Goal: Register for event/course

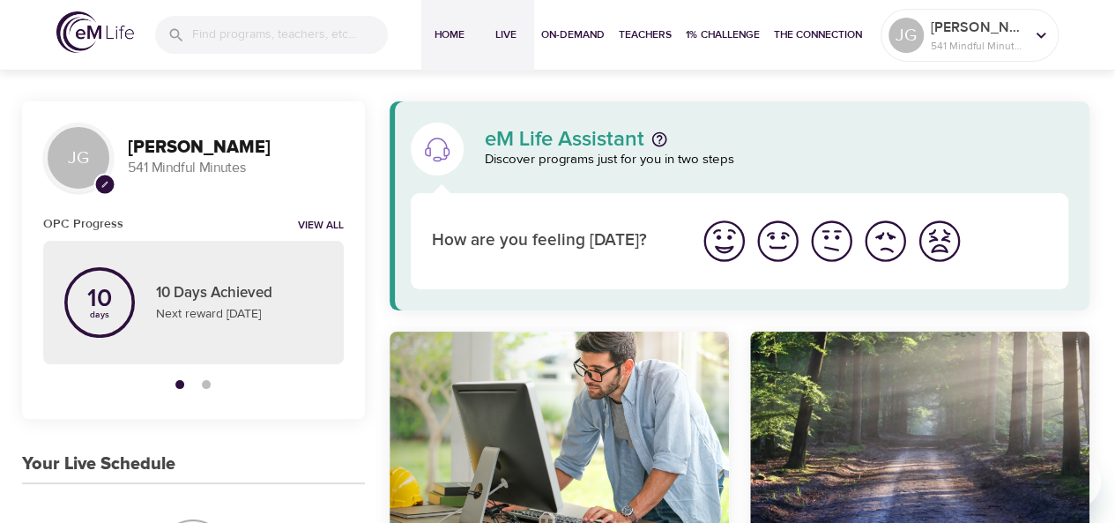
click at [509, 36] on span "Live" at bounding box center [506, 35] width 42 height 19
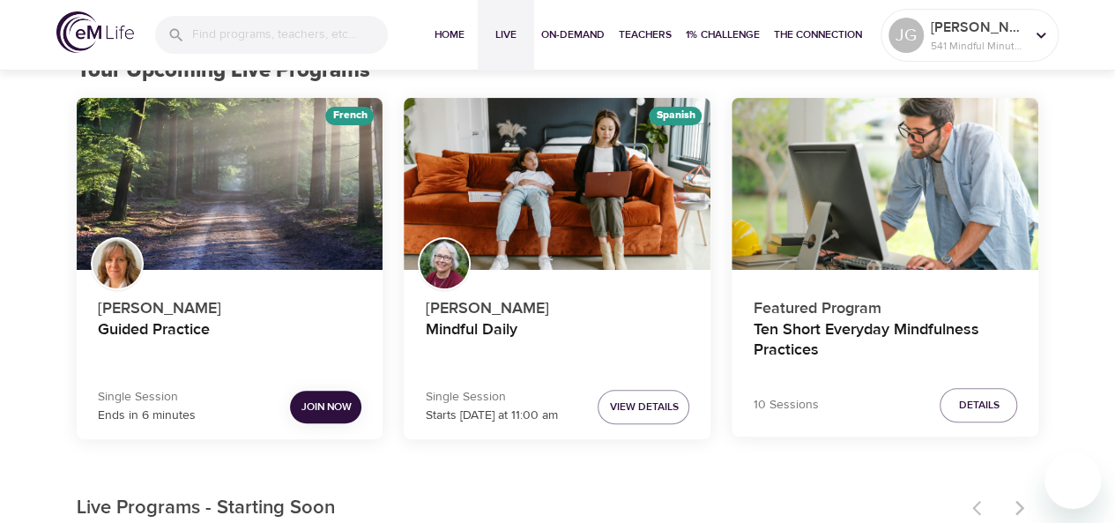
scroll to position [264, 0]
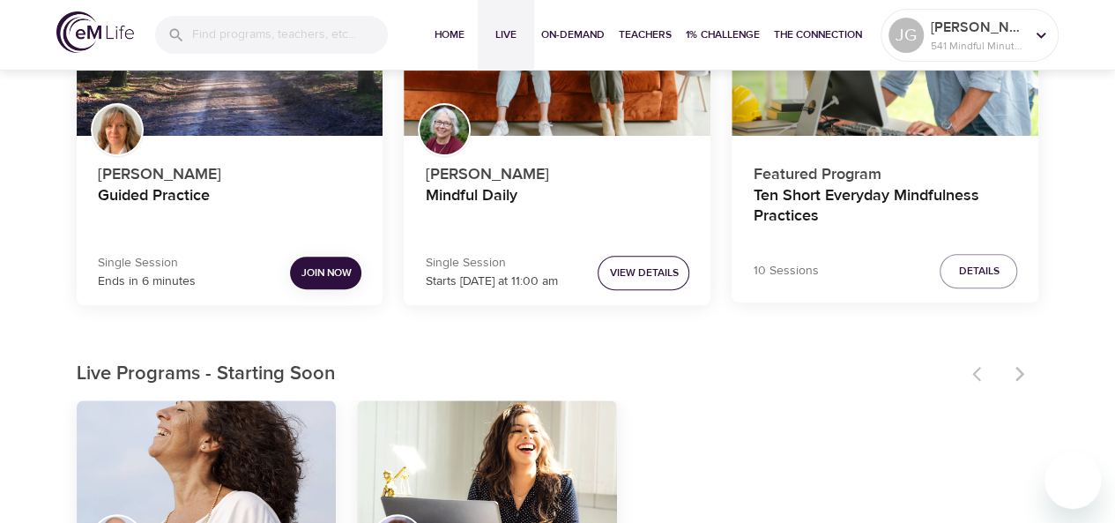
click at [622, 274] on span "View Details" at bounding box center [643, 273] width 69 height 19
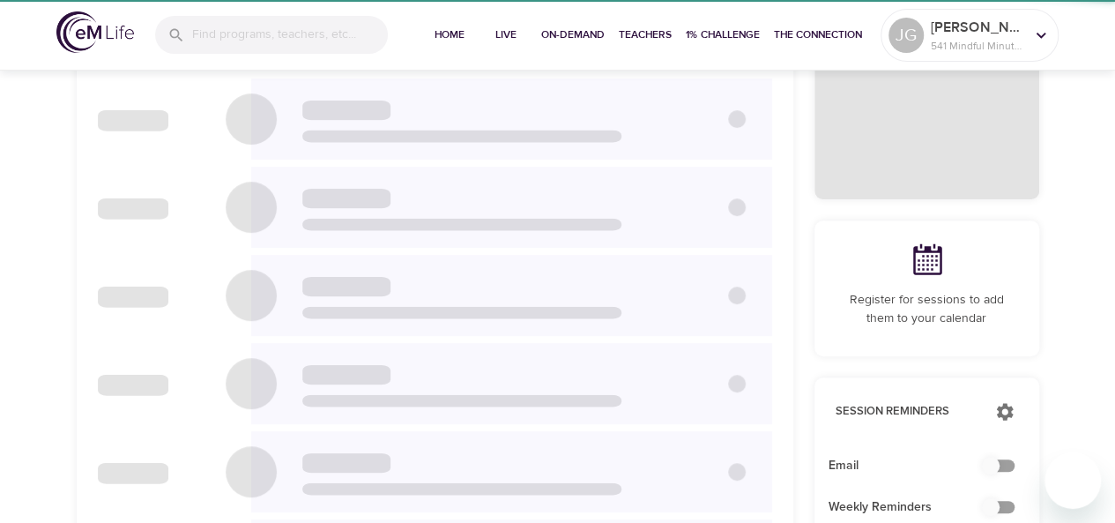
checkbox input "true"
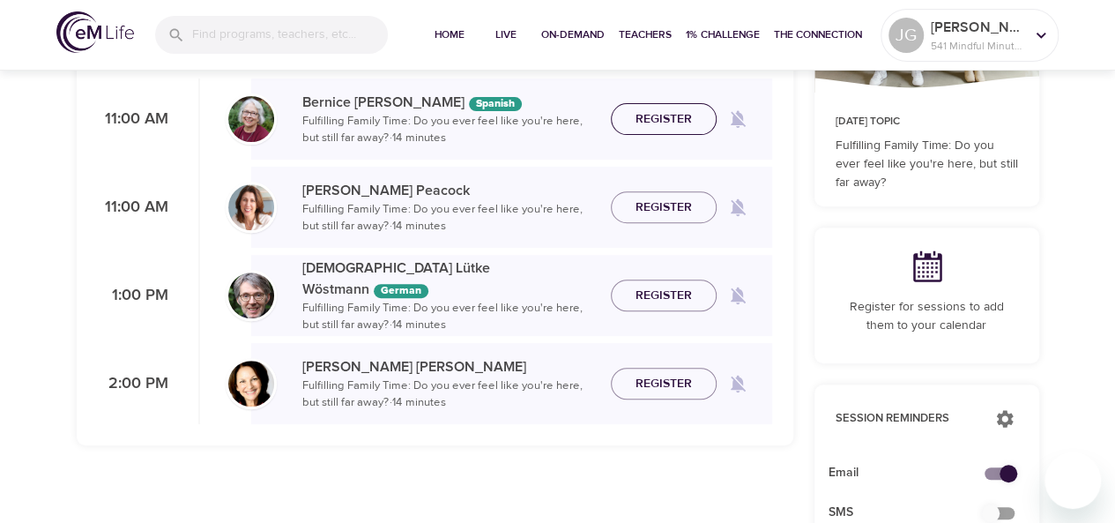
click at [657, 126] on span "Register" at bounding box center [664, 119] width 56 height 22
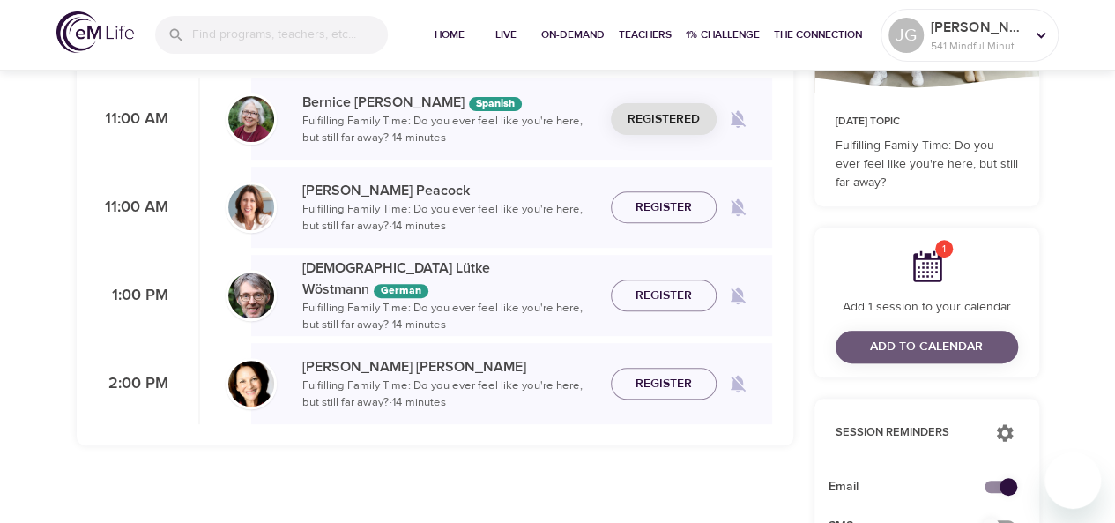
click at [907, 352] on span "Add to Calendar" at bounding box center [926, 347] width 113 height 22
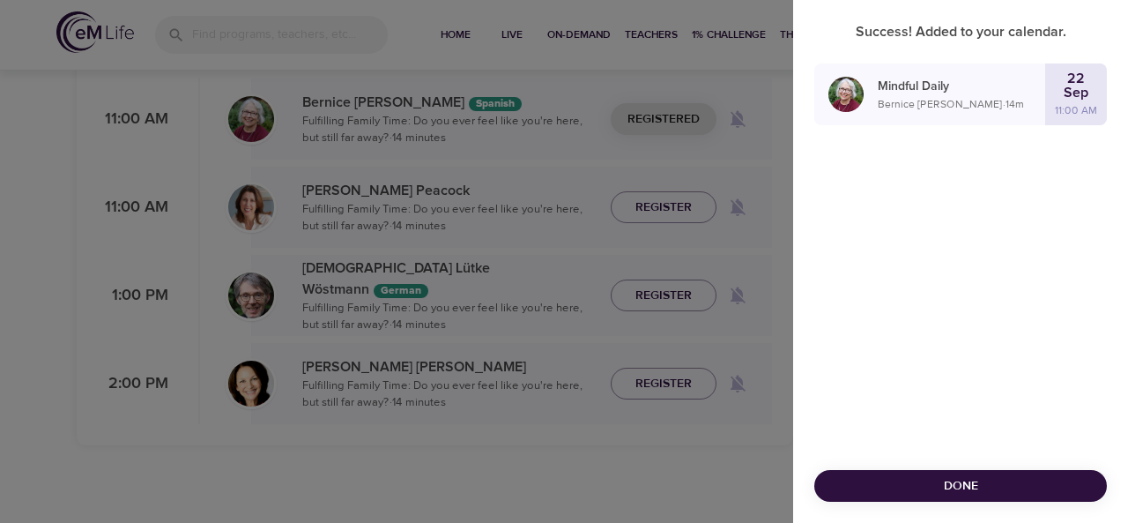
click at [937, 100] on p "[PERSON_NAME] · 14 m" at bounding box center [961, 104] width 167 height 16
click at [934, 477] on span "Done" at bounding box center [961, 486] width 264 height 22
